Goal: Complete application form

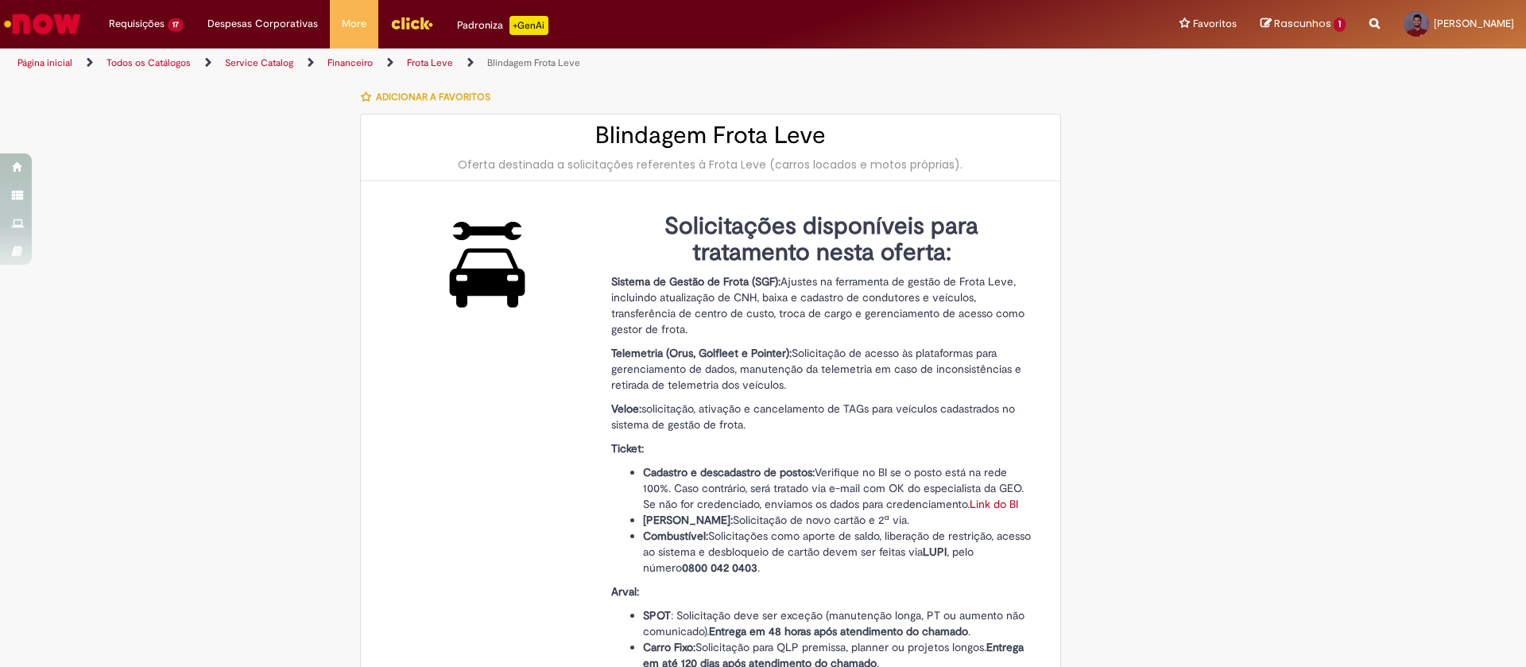
select select "***"
select select "**********"
